Goal: Information Seeking & Learning: Learn about a topic

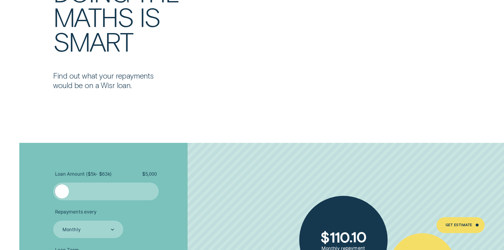
scroll to position [1218, 0]
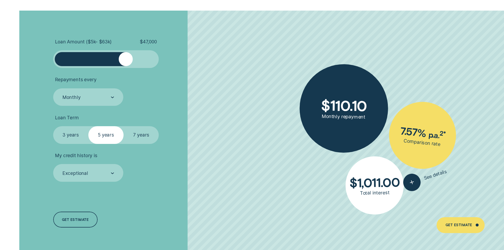
drag, startPoint x: 64, startPoint y: 61, endPoint x: 126, endPoint y: 56, distance: 62.1
click at [126, 56] on div at bounding box center [126, 59] width 14 height 14
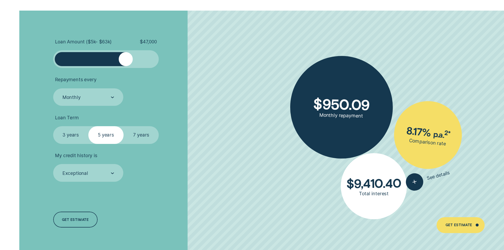
scroll to position [1244, 0]
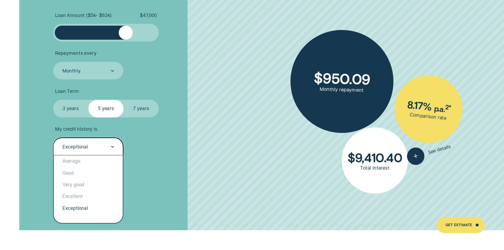
click at [119, 148] on div "Exceptional" at bounding box center [88, 147] width 70 height 18
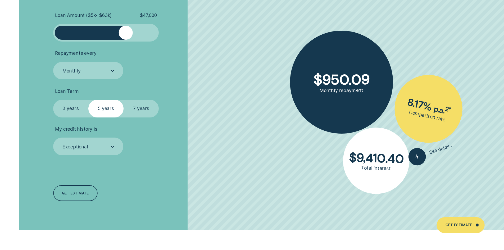
click at [186, 165] on div "Loan Amount ( $5k - $63k ) $ 47,000 Repayments every Monthly Loan Term Select L…" at bounding box center [134, 107] width 168 height 246
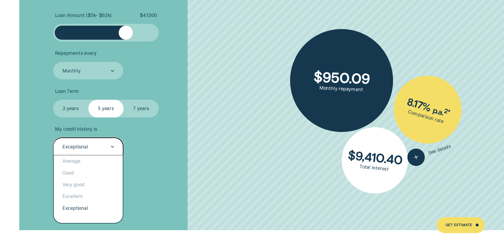
click at [101, 149] on div "Exceptional" at bounding box center [88, 146] width 52 height 7
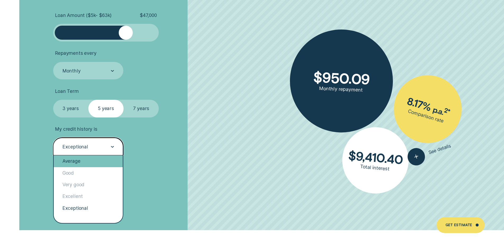
click at [92, 163] on div "Average" at bounding box center [88, 161] width 69 height 12
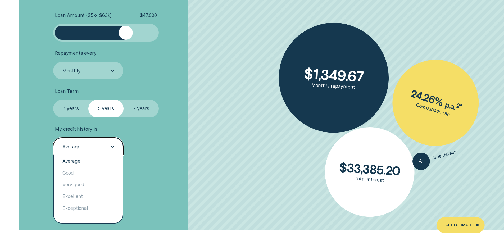
click at [100, 148] on div "Average" at bounding box center [88, 146] width 52 height 7
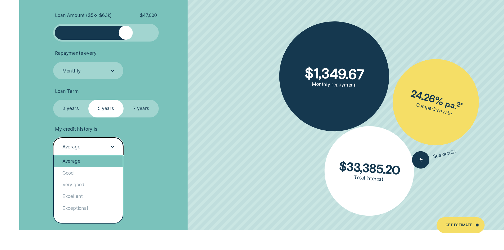
click at [97, 167] on div "Average" at bounding box center [88, 161] width 69 height 12
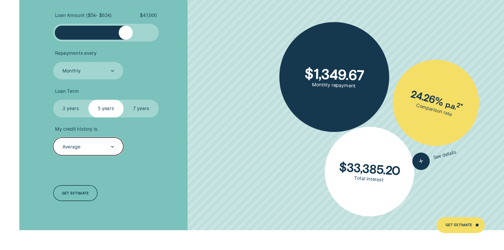
click at [100, 147] on div "Average" at bounding box center [88, 146] width 52 height 7
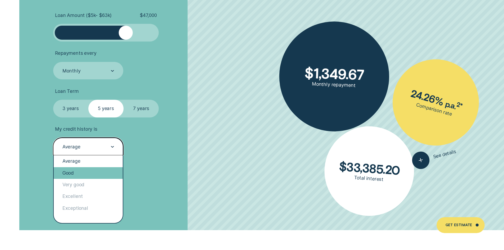
click at [93, 174] on div "Good" at bounding box center [88, 173] width 69 height 12
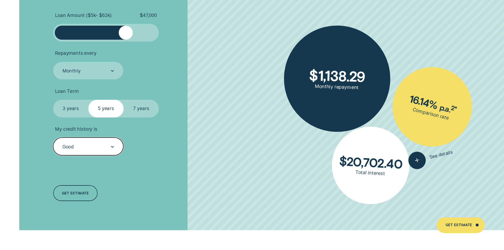
click at [107, 138] on div "Good" at bounding box center [88, 147] width 70 height 18
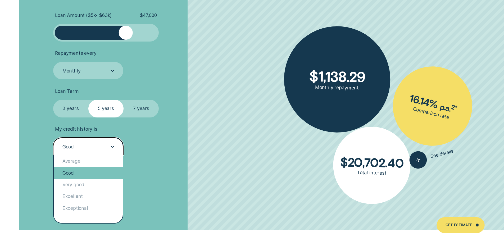
click at [103, 176] on div "Good" at bounding box center [88, 173] width 69 height 12
click at [106, 146] on div "Good" at bounding box center [88, 146] width 52 height 7
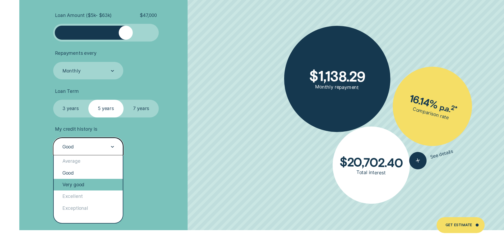
click at [83, 186] on div "Very good" at bounding box center [88, 185] width 69 height 12
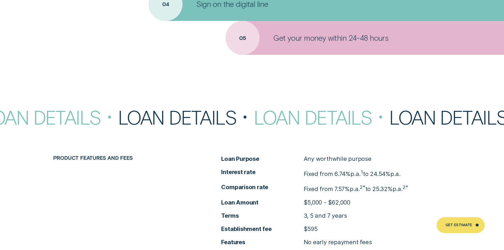
scroll to position [2276, 0]
